Goal: Register for event/course

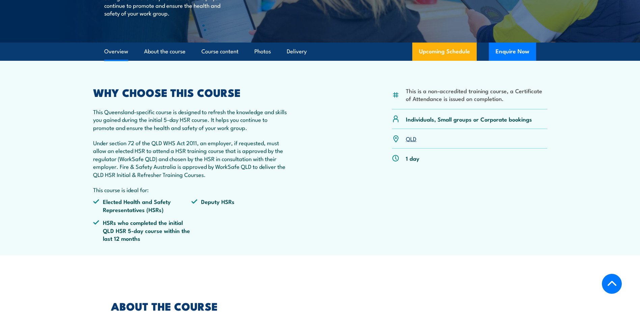
scroll to position [169, 0]
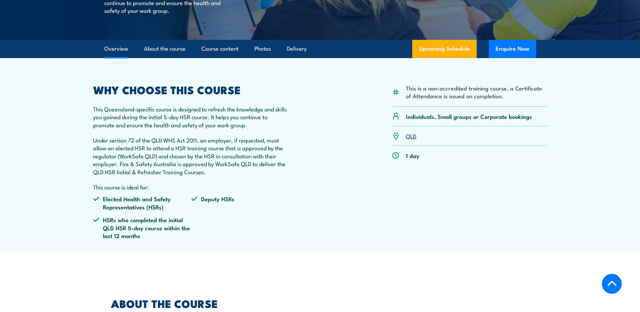
click at [447, 58] on link "Upcoming Schedule" at bounding box center [444, 49] width 64 height 18
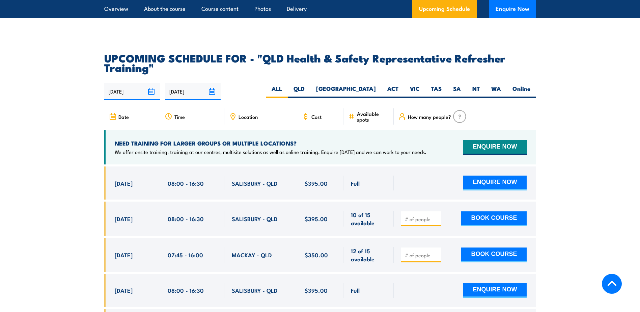
scroll to position [1116, 0]
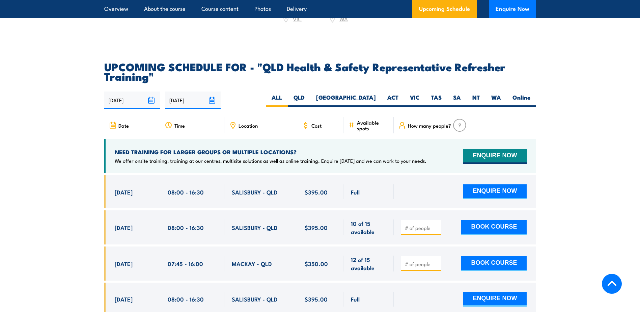
click at [310, 105] on label "QLD" at bounding box center [299, 99] width 23 height 13
click at [309, 98] on input "QLD" at bounding box center [307, 95] width 4 height 4
radio input "true"
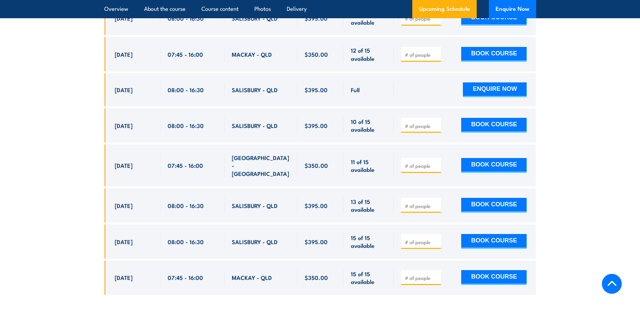
scroll to position [1352, 0]
